Goal: Task Accomplishment & Management: Complete application form

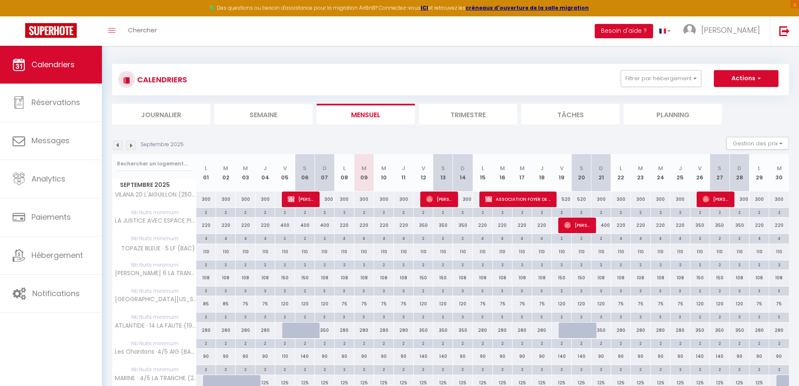
click at [256, 108] on li "Semaine" at bounding box center [263, 114] width 98 height 21
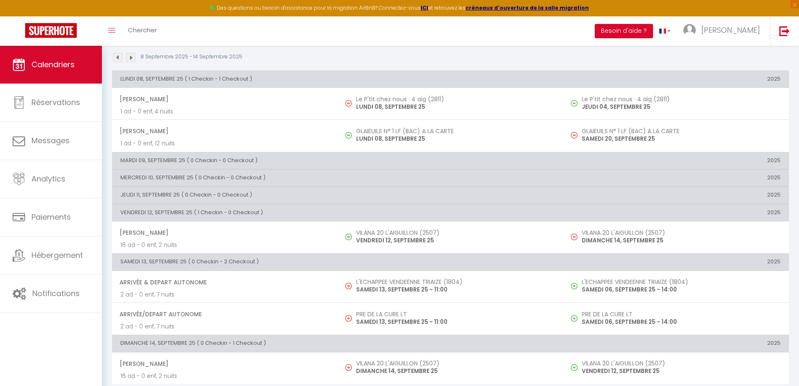
scroll to position [92, 0]
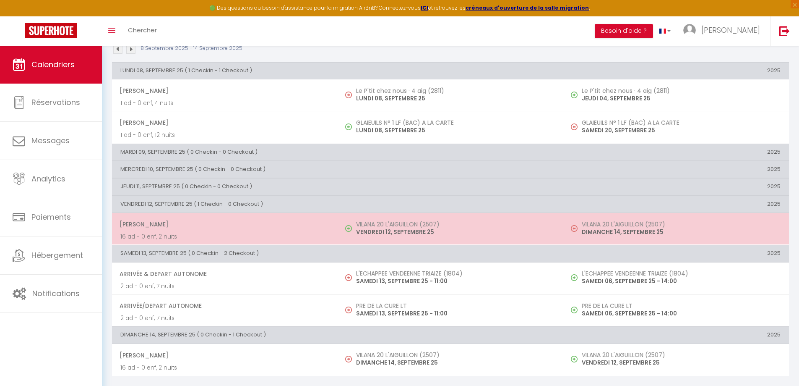
click at [334, 224] on td "Marion Simonneau 16 ad - 0 enf, 2 nuits" at bounding box center [225, 229] width 226 height 32
select select "OK"
select select "0"
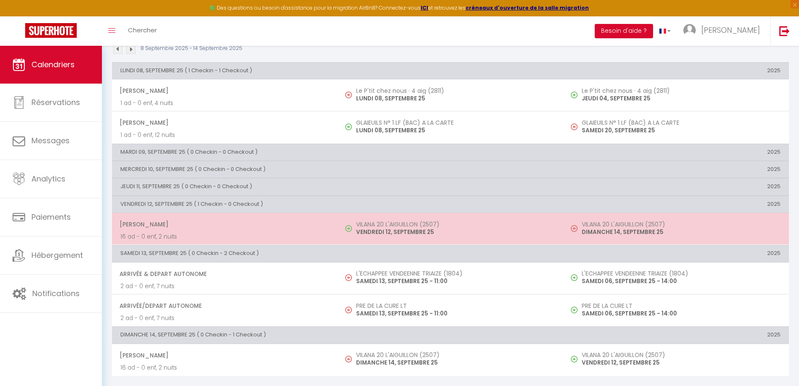
select select "1"
select select
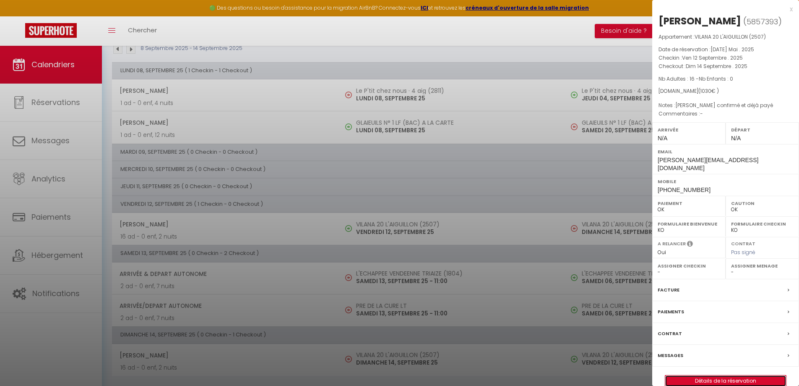
click at [707, 383] on link "Détails de la réservation" at bounding box center [725, 380] width 121 height 11
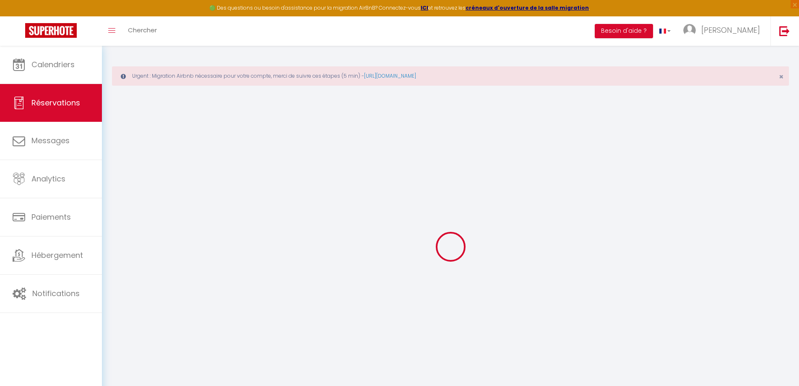
type input "Marion"
type input "Simonneau"
type input "marion-k2o3otkb8x4panaw@guest.airbnb.com"
type input "+33750936746"
select select "FR"
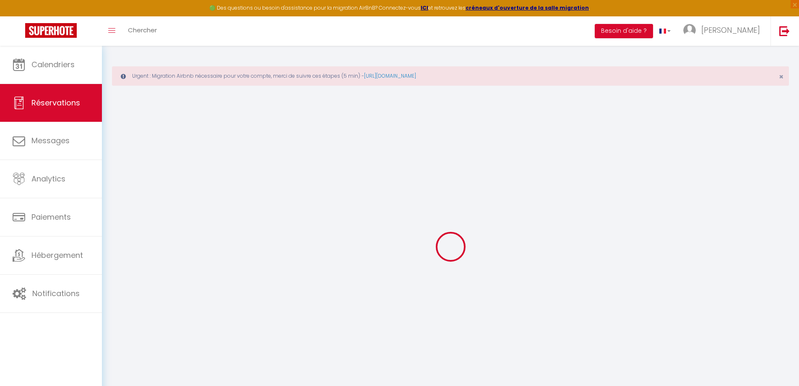
type input "37.08"
select select "13626"
select select "1"
select select
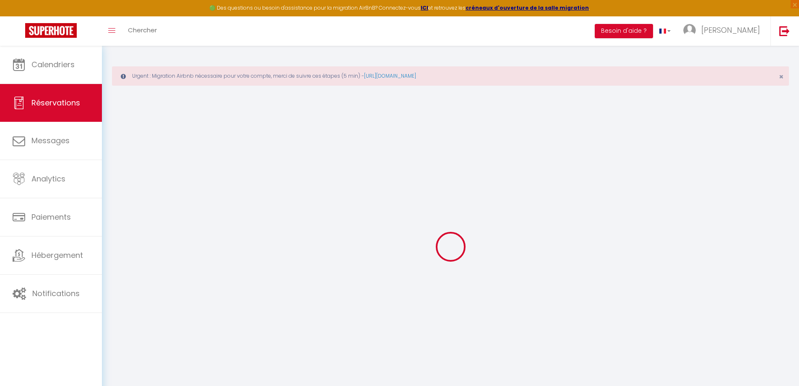
type input "16"
select select "12"
select select
type input "1030"
checkbox input "false"
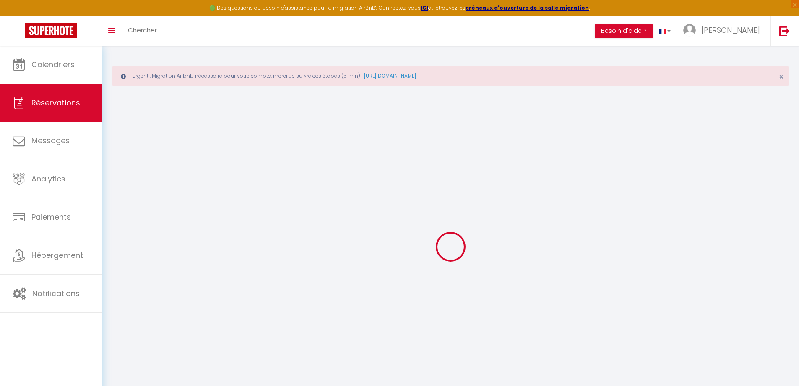
type input "0"
select select "1"
type input "0"
type input "80"
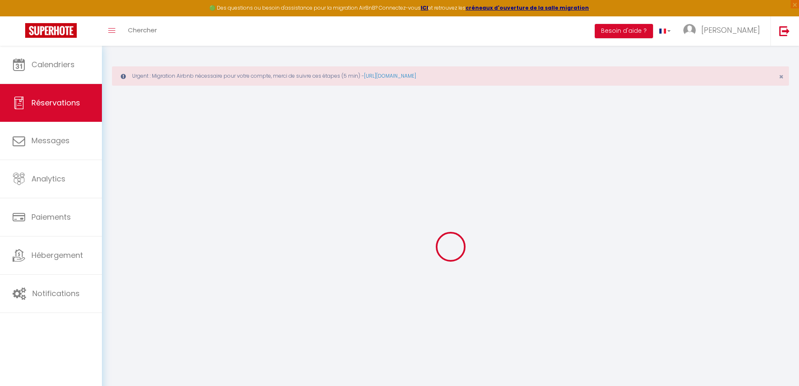
select select
select select "15"
checkbox input "false"
select select
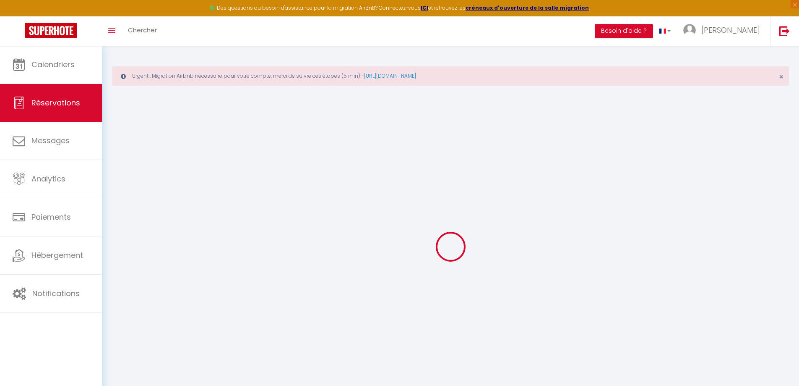
select select
checkbox input "false"
select select
checkbox input "false"
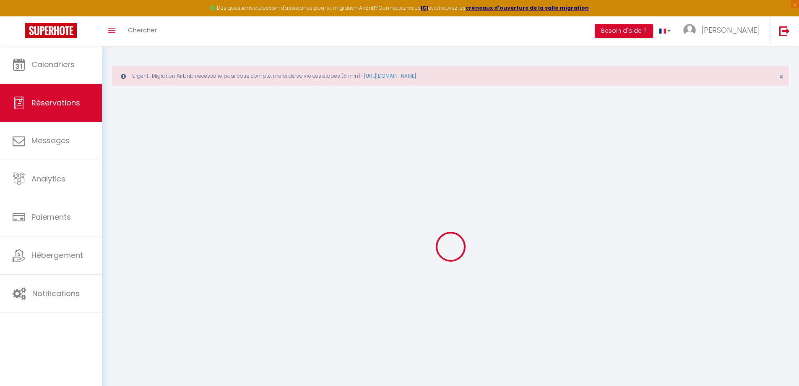
type textarea "Ménage confirmé et déjà payé"
select select
checkbox input "false"
select select
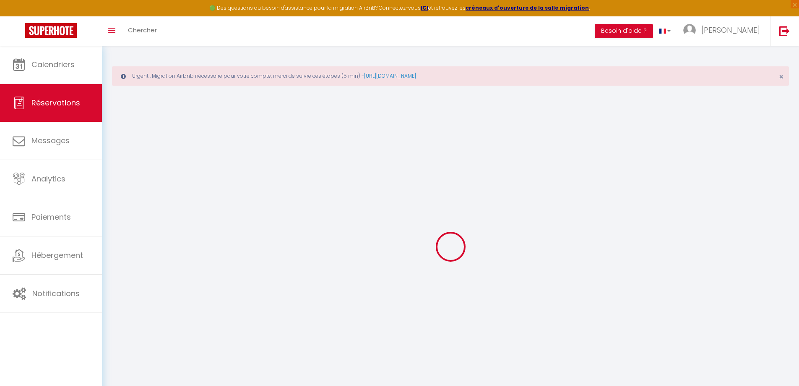
select select
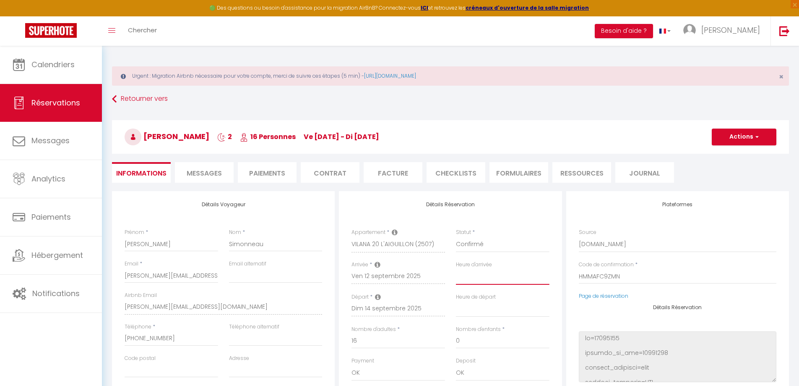
click at [482, 276] on select "00:00 00:30 01:00 01:30 02:00 02:30 03:00 03:30 04:00 04:30 05:00 05:30 06:00 0…" at bounding box center [503, 276] width 94 height 16
select select "19:30"
click at [456, 268] on select "00:00 00:30 01:00 01:30 02:00 02:30 03:00 03:30 04:00 04:30 05:00 05:30 06:00 0…" at bounding box center [503, 276] width 94 height 16
select select
checkbox input "false"
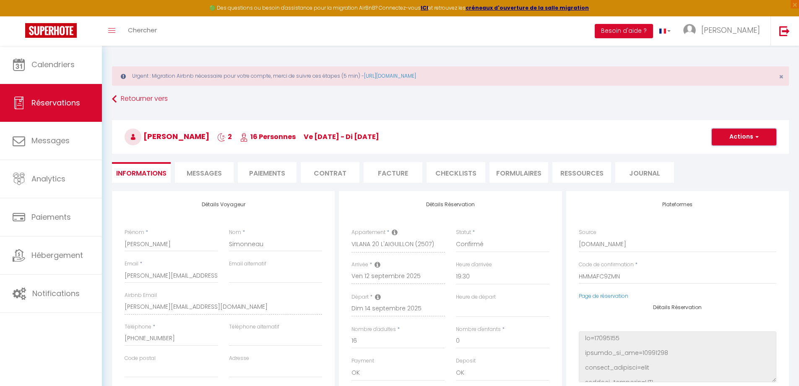
click at [743, 133] on button "Actions" at bounding box center [744, 136] width 65 height 17
click at [726, 156] on link "Enregistrer" at bounding box center [736, 155] width 66 height 11
select select "not_cancelled"
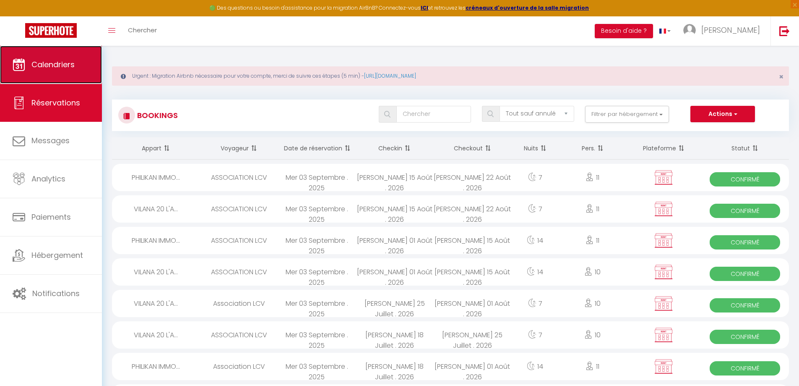
click at [66, 65] on span "Calendriers" at bounding box center [52, 64] width 43 height 10
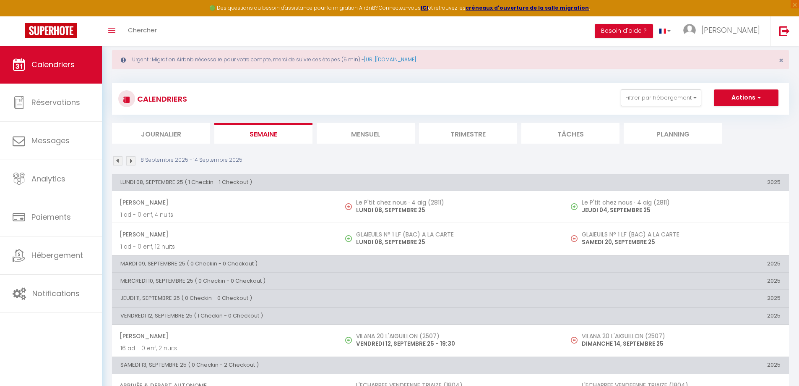
scroll to position [16, 0]
click at [131, 161] on img at bounding box center [130, 160] width 9 height 9
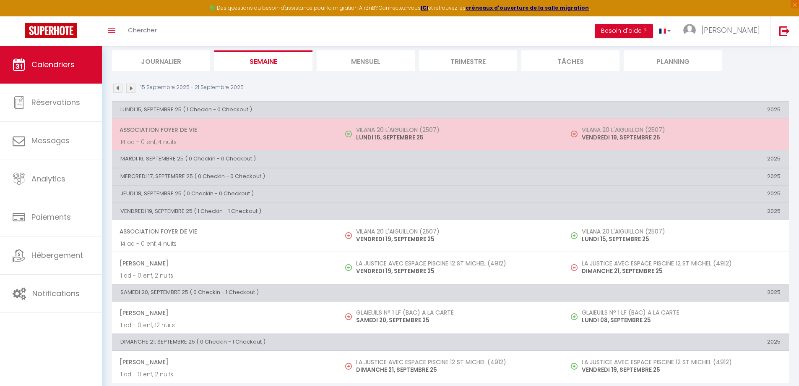
scroll to position [96, 0]
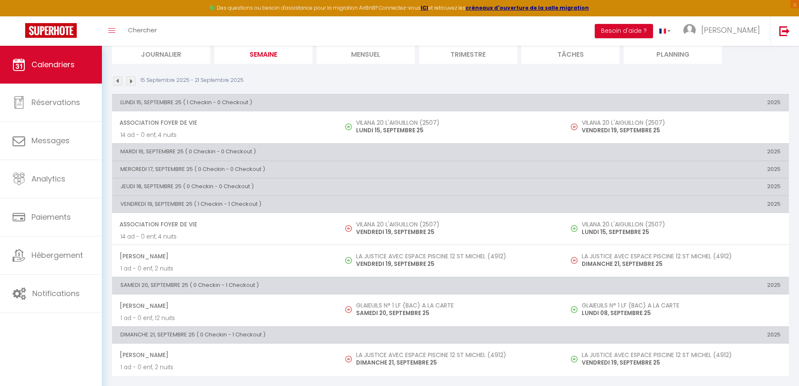
click at [133, 81] on img at bounding box center [130, 80] width 9 height 9
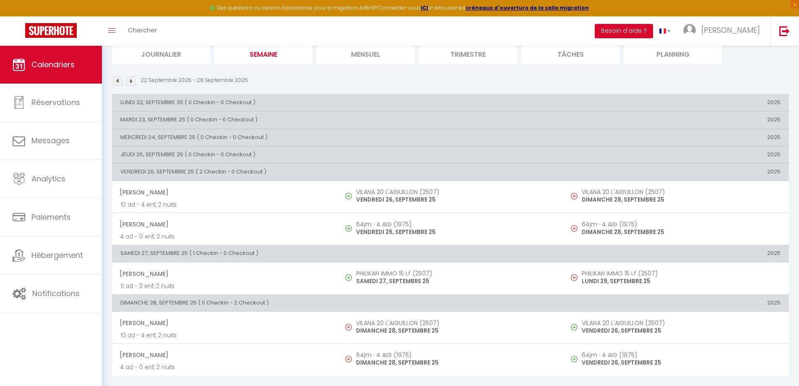
click at [132, 81] on img at bounding box center [130, 80] width 9 height 9
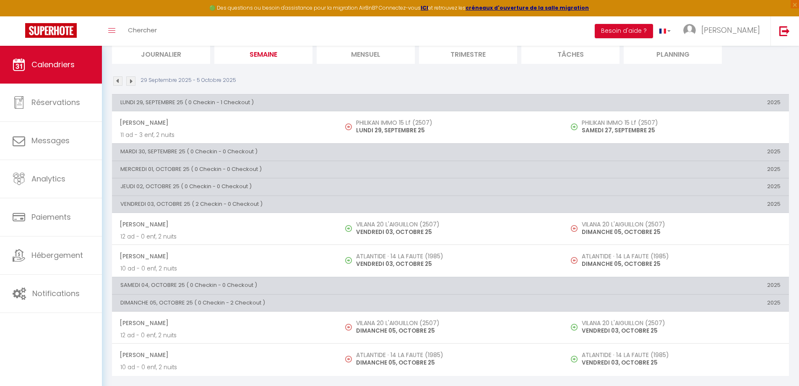
click at [133, 82] on img at bounding box center [130, 80] width 9 height 9
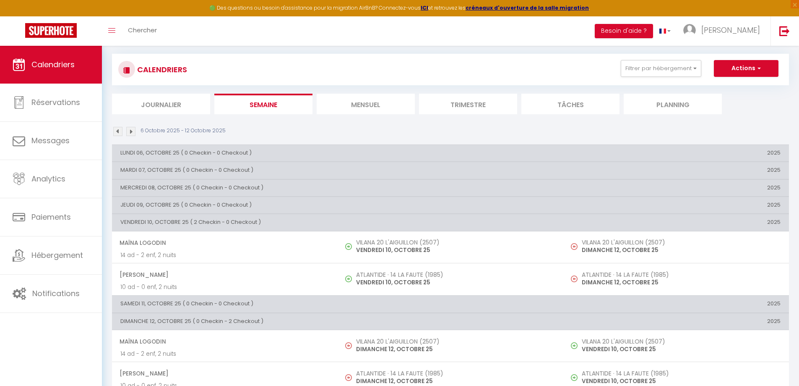
scroll to position [64, 0]
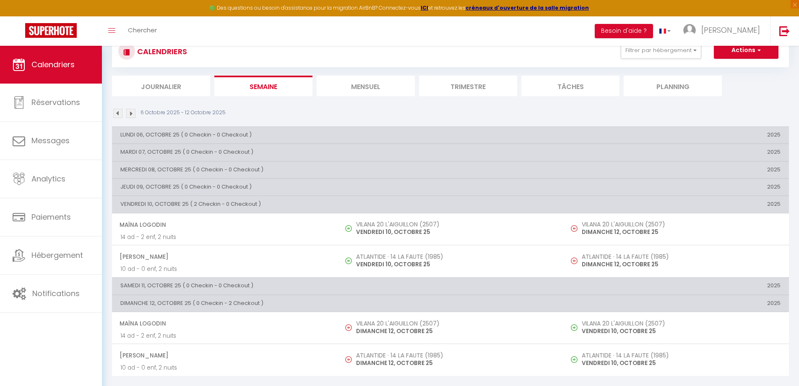
click at [130, 113] on img at bounding box center [130, 113] width 9 height 9
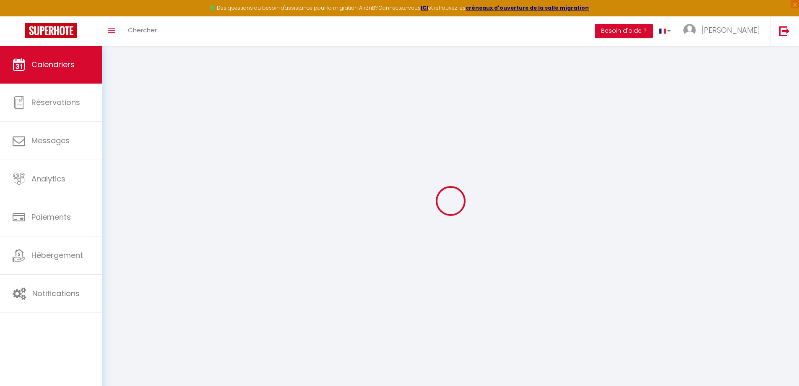
scroll to position [46, 0]
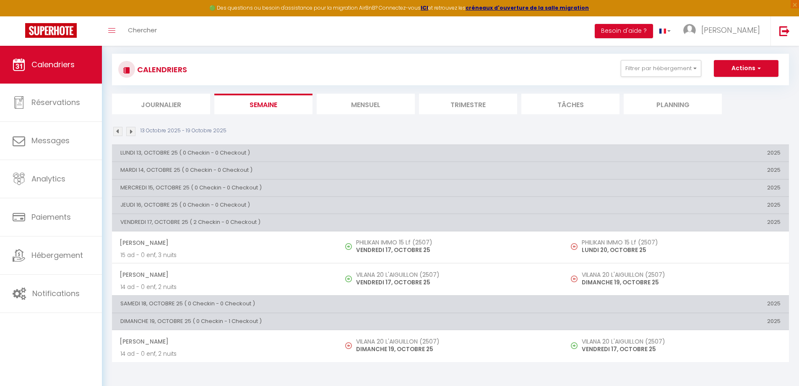
click at [130, 130] on img at bounding box center [130, 131] width 9 height 9
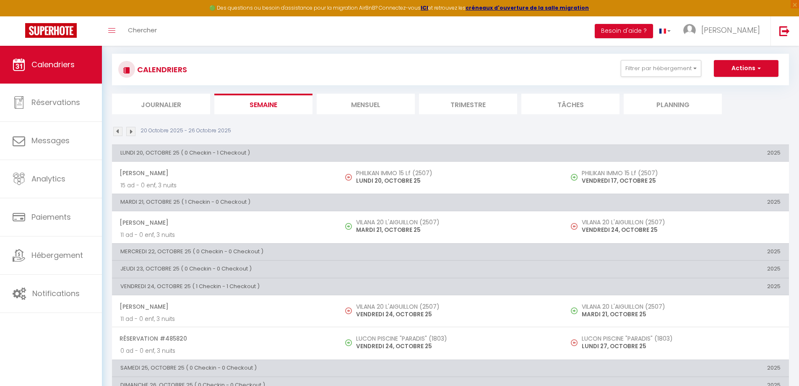
scroll to position [64, 0]
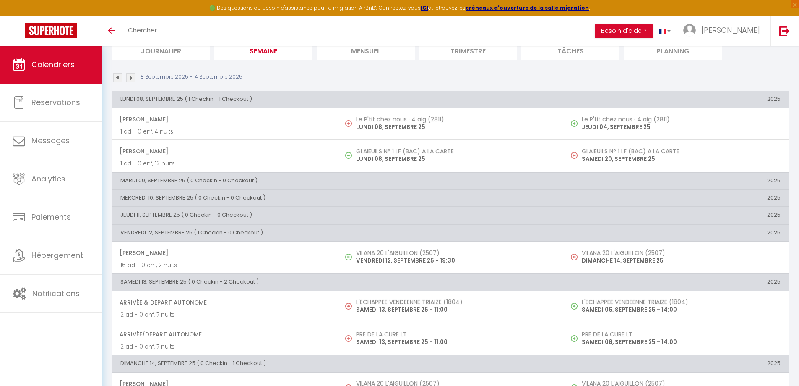
click at [120, 77] on img at bounding box center [117, 77] width 9 height 9
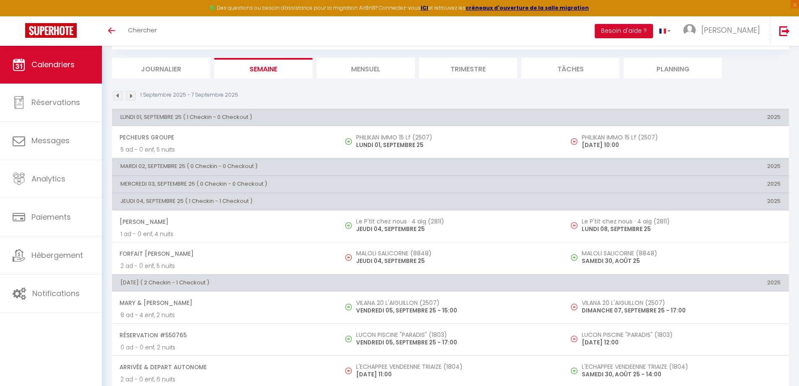
scroll to position [64, 0]
